Goal: Transaction & Acquisition: Purchase product/service

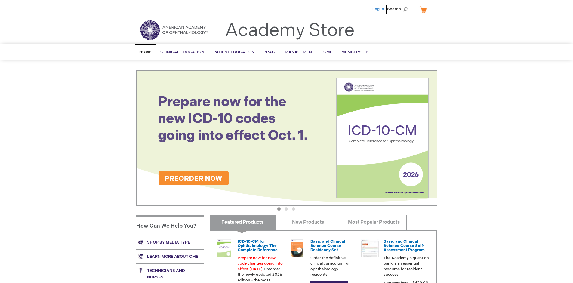
click at [379, 9] on link "Log In" at bounding box center [378, 9] width 12 height 5
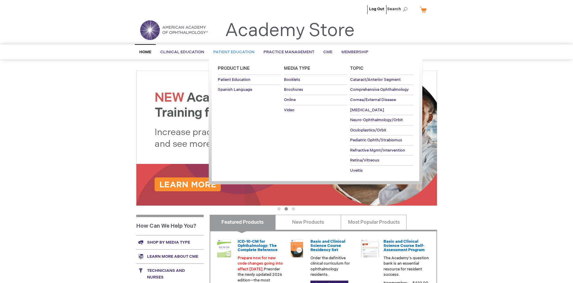
click at [232, 52] on span "Patient Education" at bounding box center [233, 52] width 41 height 5
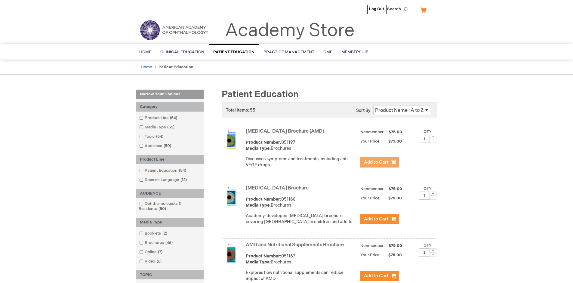
click at [379, 162] on span "Add to Cart" at bounding box center [376, 162] width 25 height 6
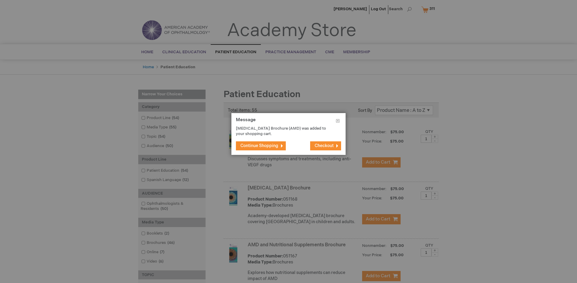
click at [259, 146] on span "Continue Shopping" at bounding box center [260, 145] width 38 height 5
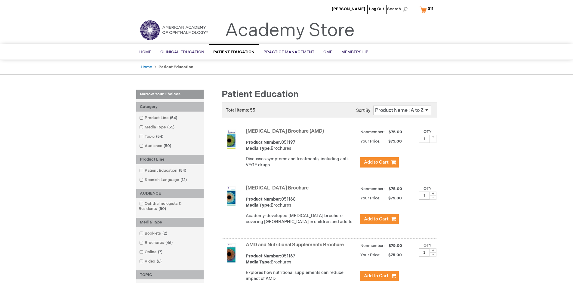
click at [296, 248] on link "AMD and Nutritional Supplements Brochure" at bounding box center [295, 245] width 98 height 6
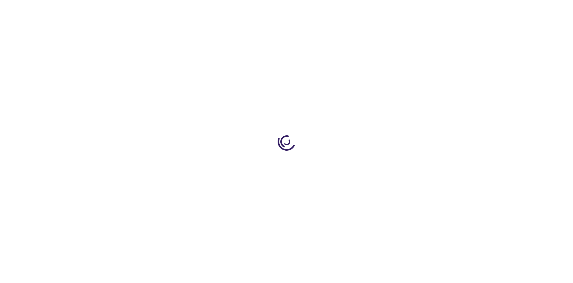
type input "1"
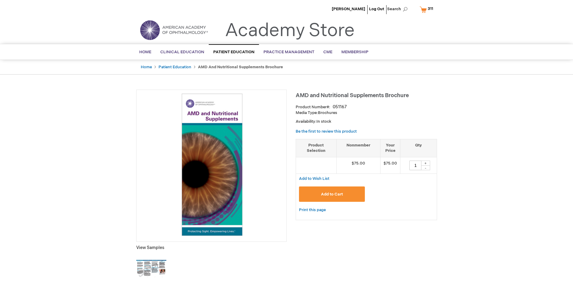
click at [332, 194] on span "Add to Cart" at bounding box center [332, 194] width 22 height 5
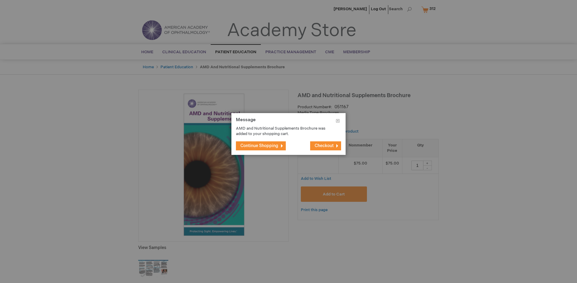
click at [259, 146] on span "Continue Shopping" at bounding box center [260, 145] width 38 height 5
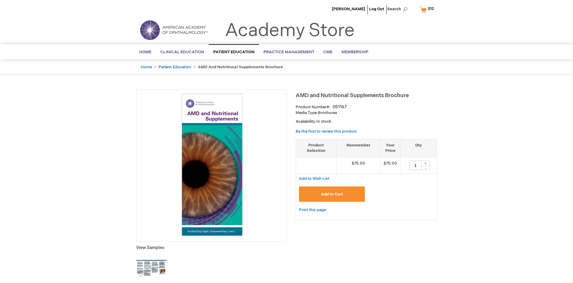
click at [428, 9] on span "312" at bounding box center [431, 8] width 6 height 5
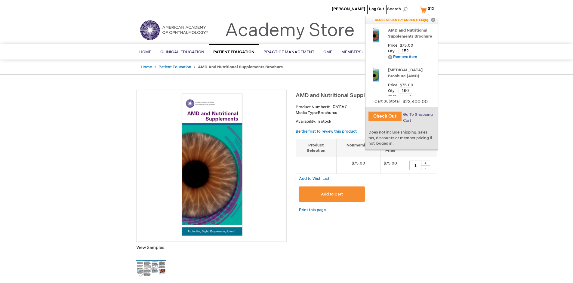
click at [417, 115] on span "Go To Shopping Cart" at bounding box center [418, 117] width 30 height 11
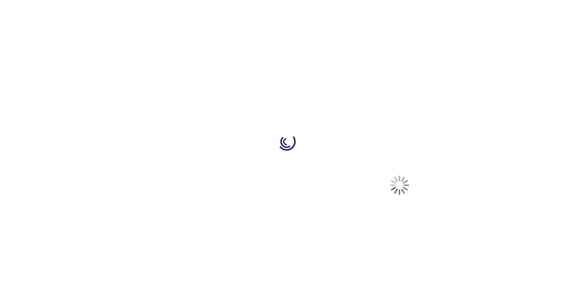
select select "US"
select select "41"
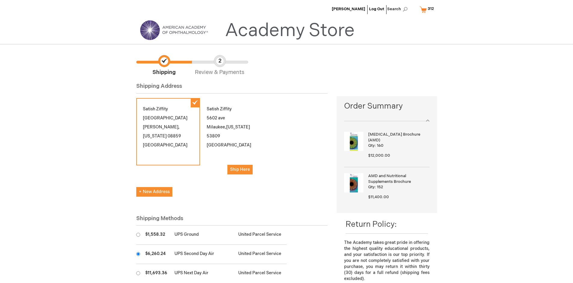
click at [138, 254] on input "radio" at bounding box center [138, 254] width 4 height 4
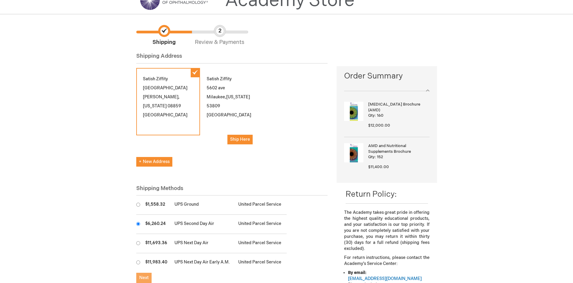
click at [144, 278] on span "Next" at bounding box center [143, 277] width 9 height 5
